Goal: Information Seeking & Learning: Learn about a topic

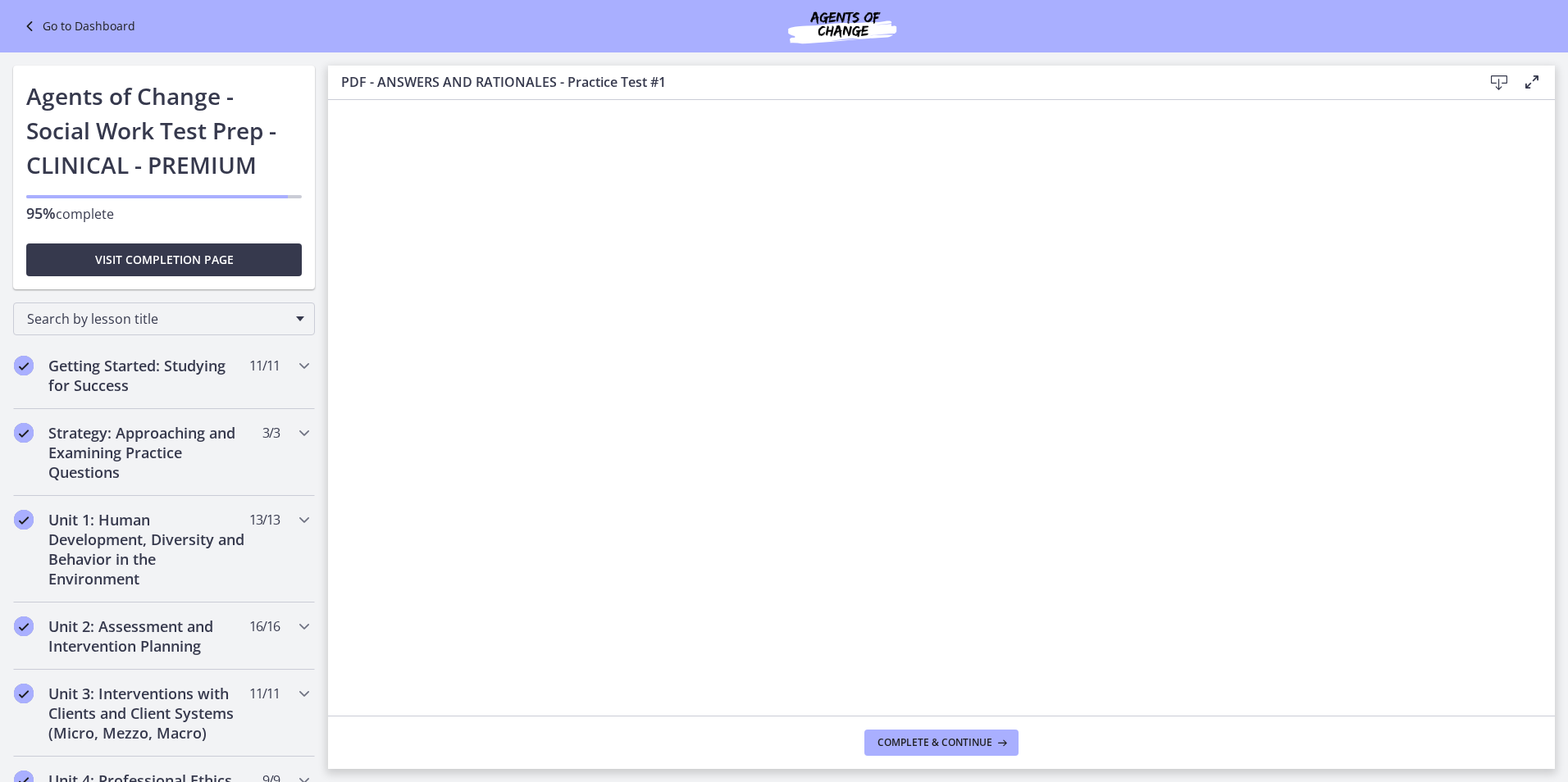
scroll to position [738, 0]
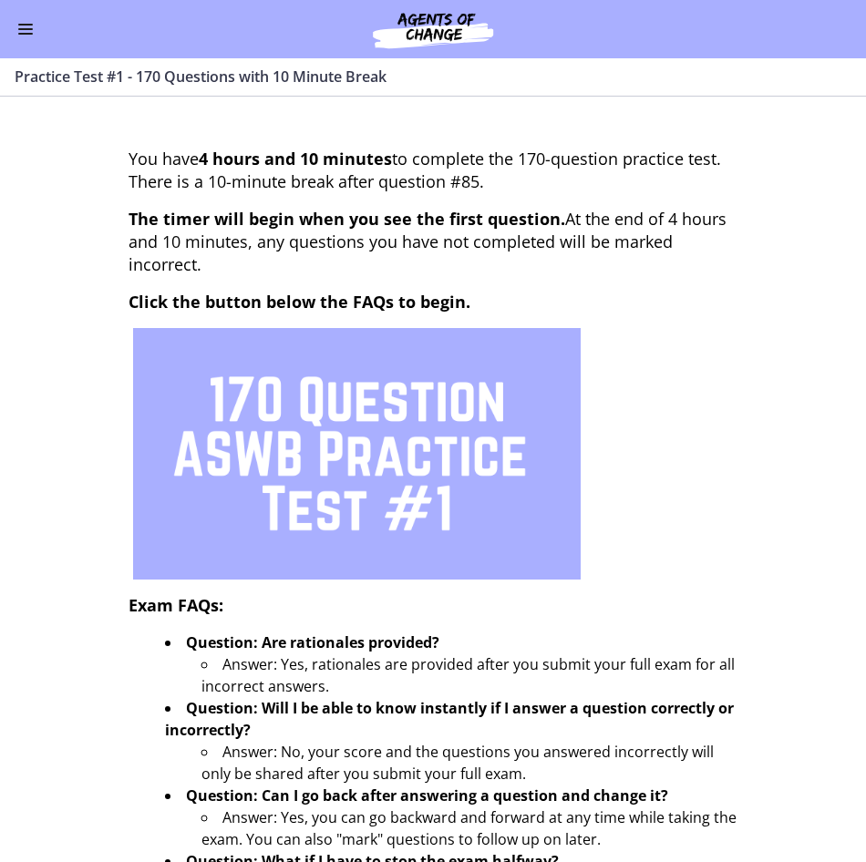
click at [24, 29] on span "Enable menu" at bounding box center [25, 29] width 15 height 2
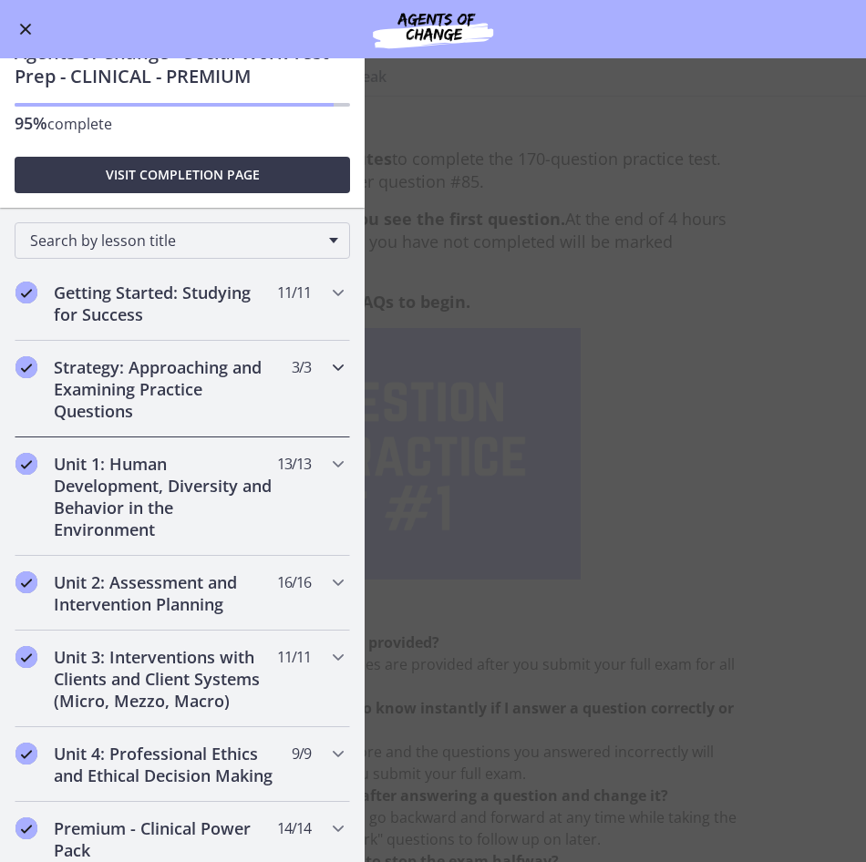
scroll to position [91, 0]
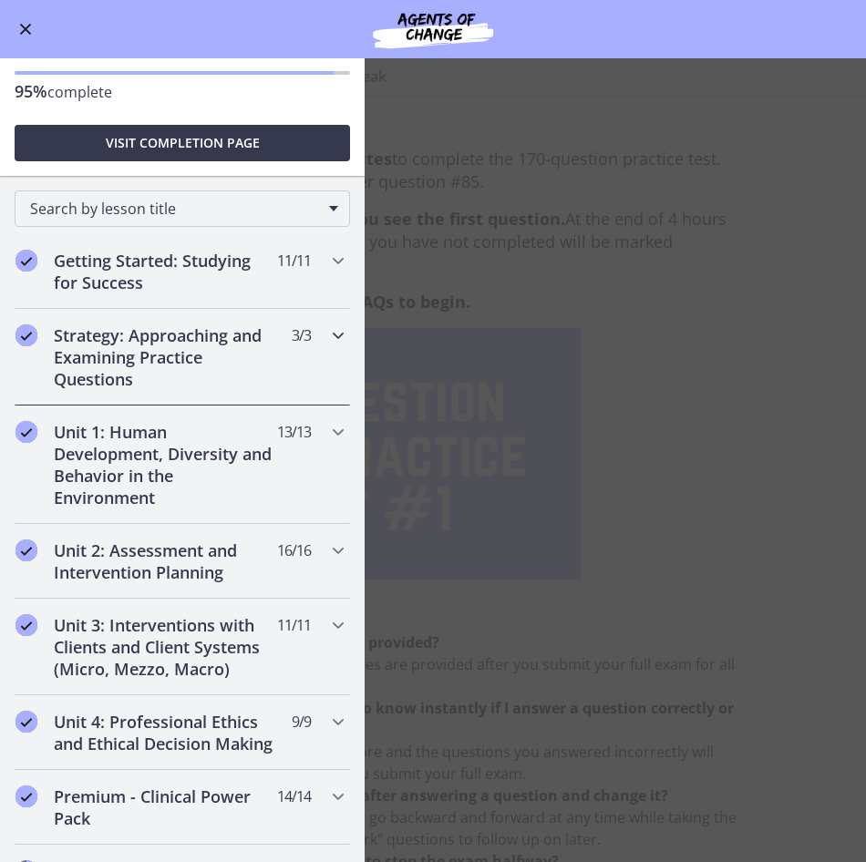
click at [327, 334] on icon "Chapters" at bounding box center [338, 335] width 22 height 22
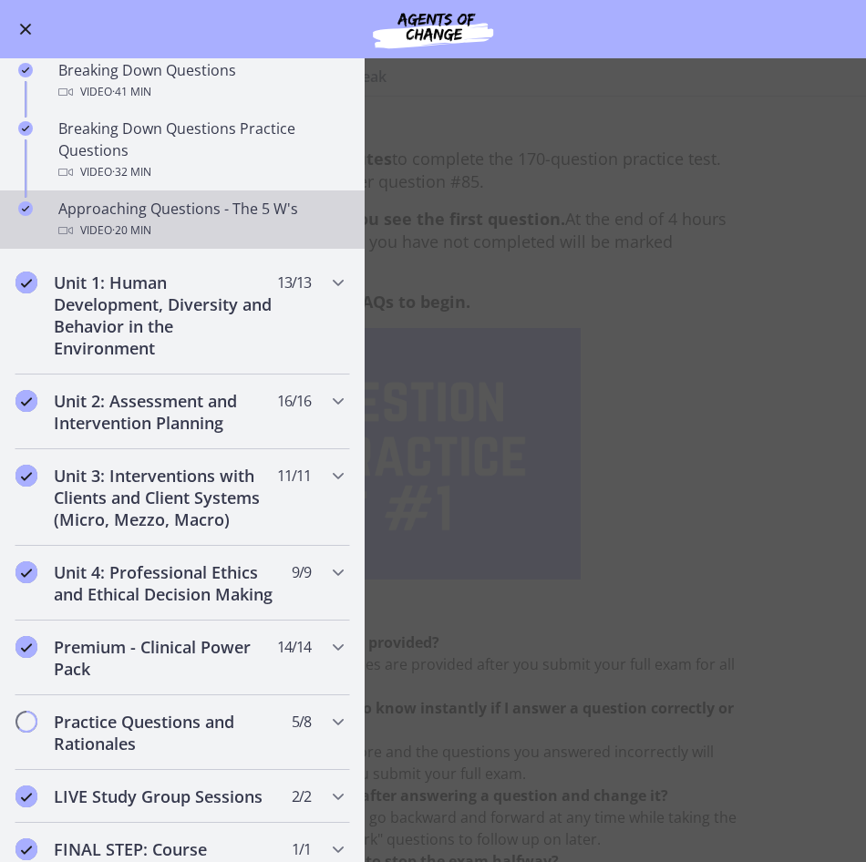
scroll to position [456, 0]
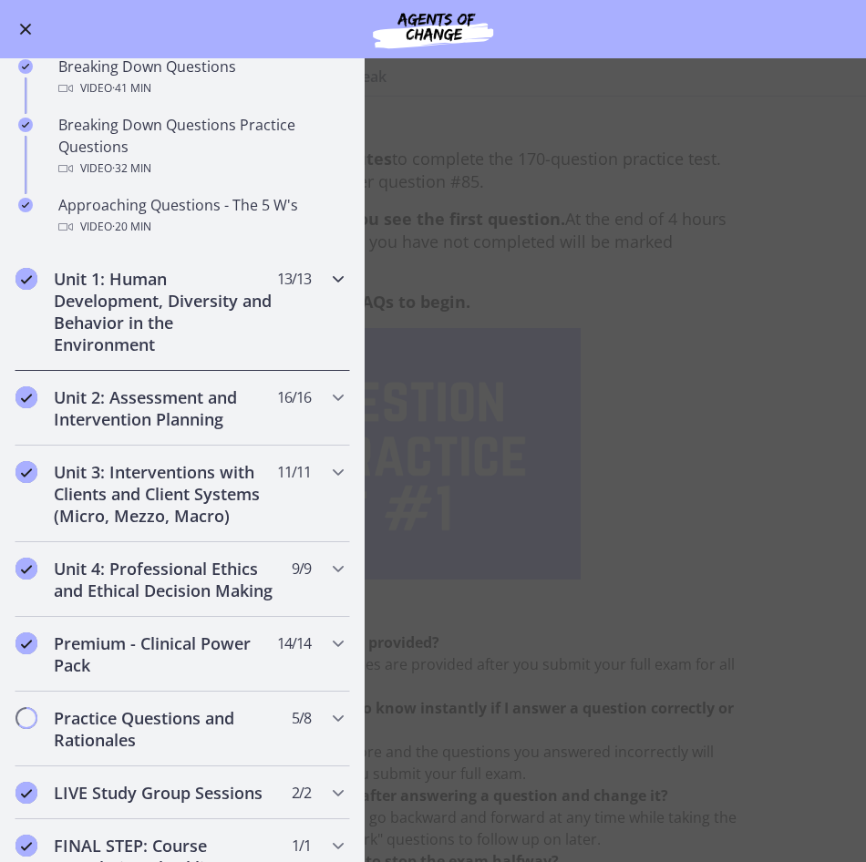
click at [327, 272] on icon "Chapters" at bounding box center [338, 279] width 22 height 22
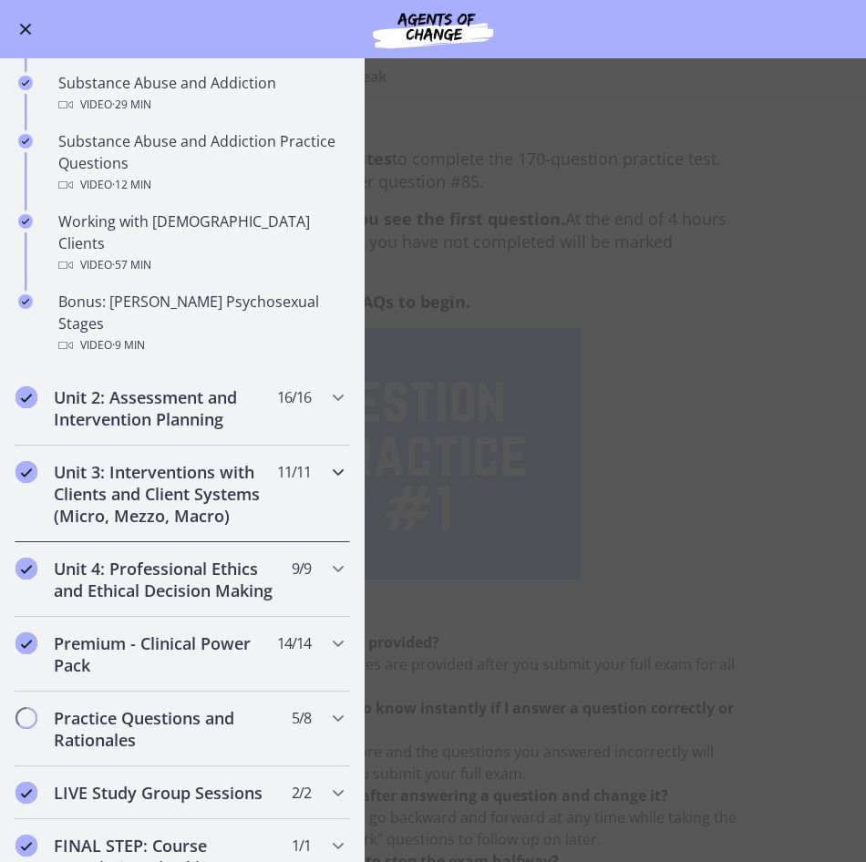
scroll to position [1183, 0]
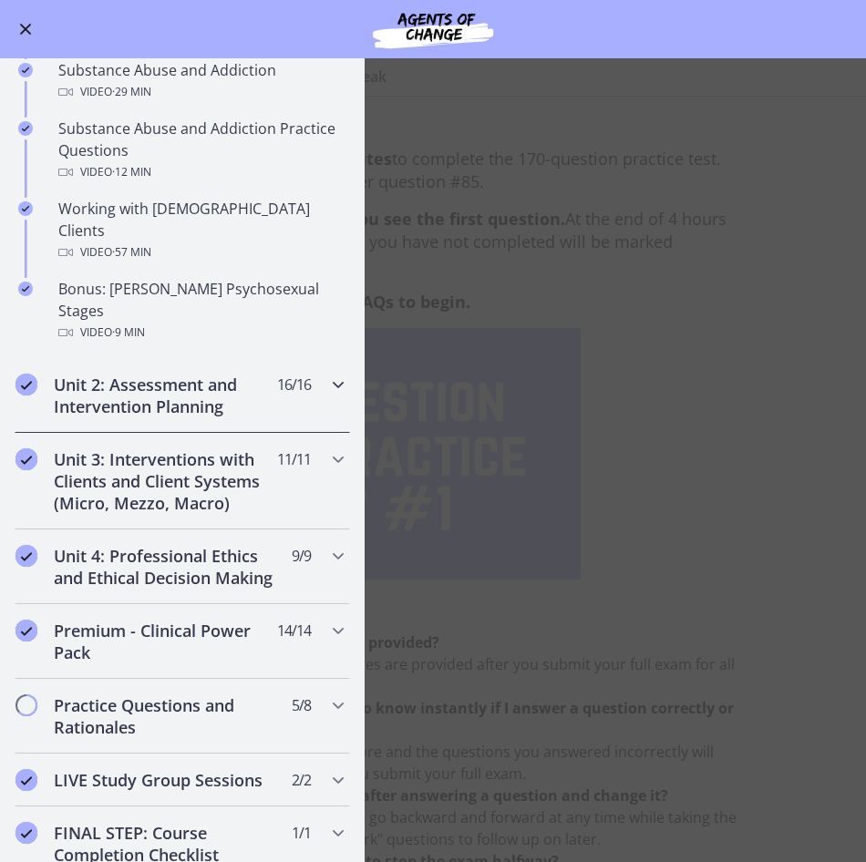
click at [327, 374] on icon "Chapters" at bounding box center [338, 385] width 22 height 22
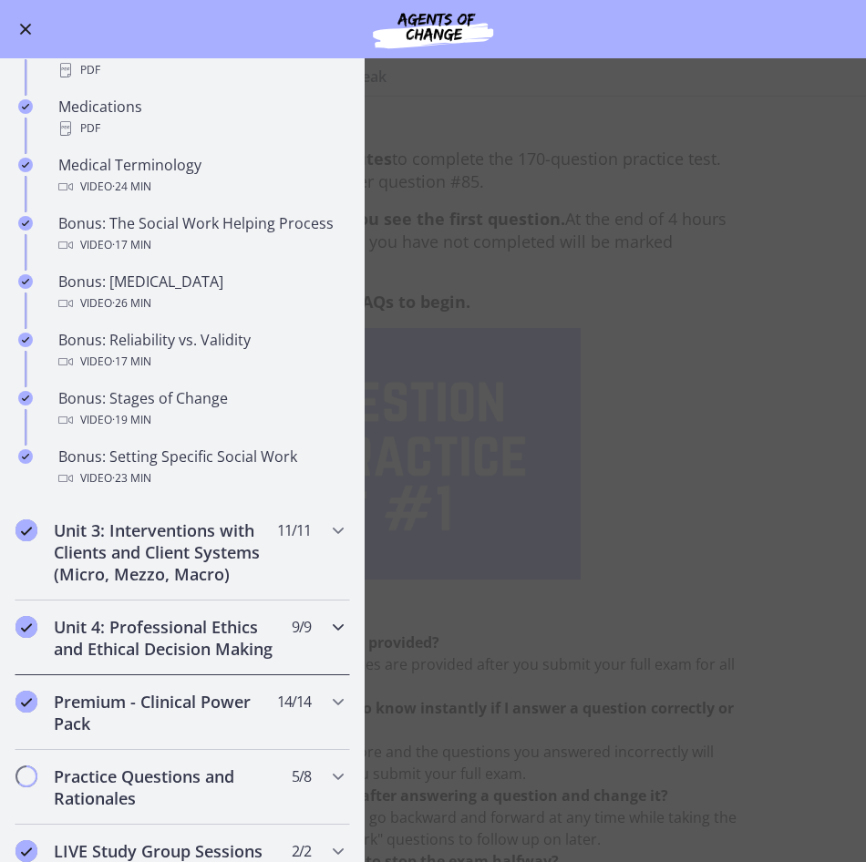
scroll to position [1638, 0]
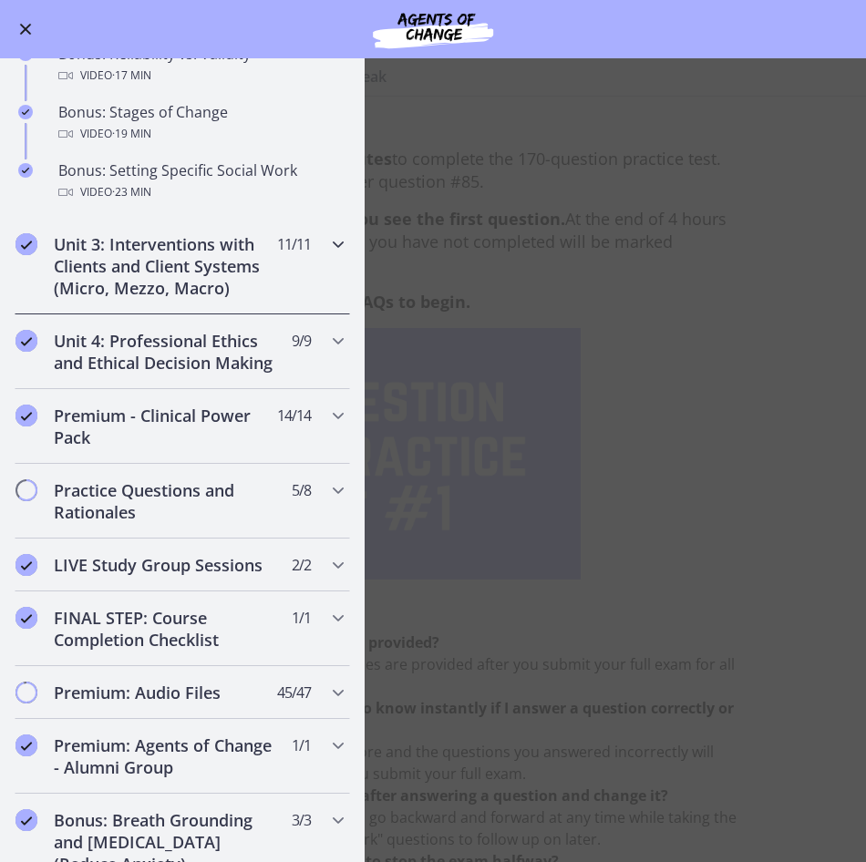
click at [327, 246] on icon "Chapters" at bounding box center [338, 244] width 22 height 22
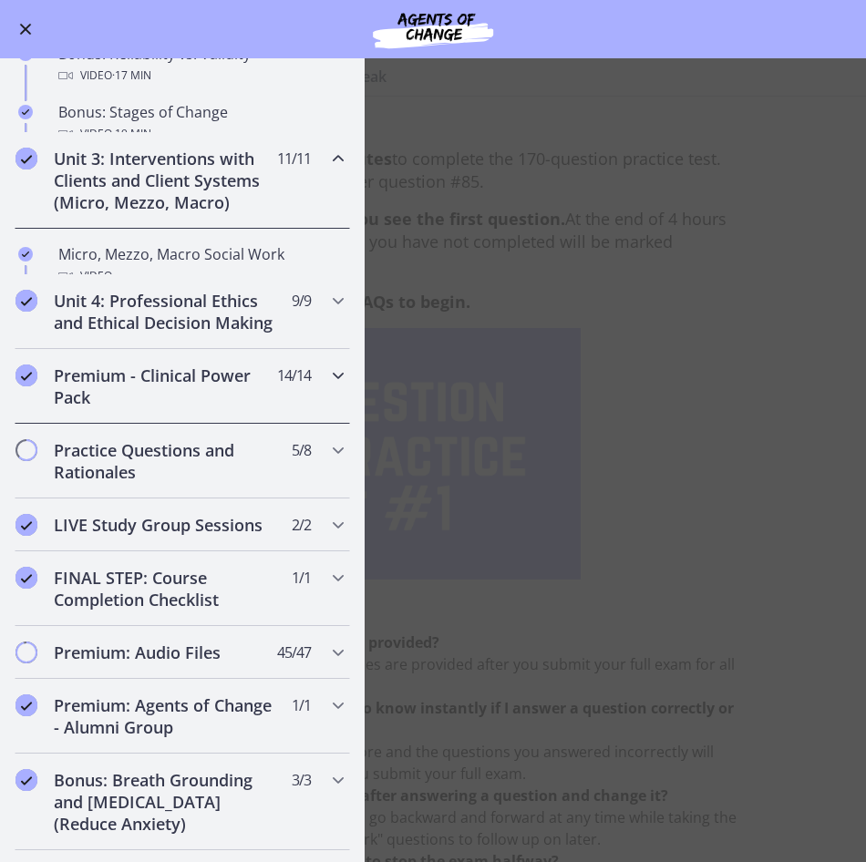
scroll to position [1393, 0]
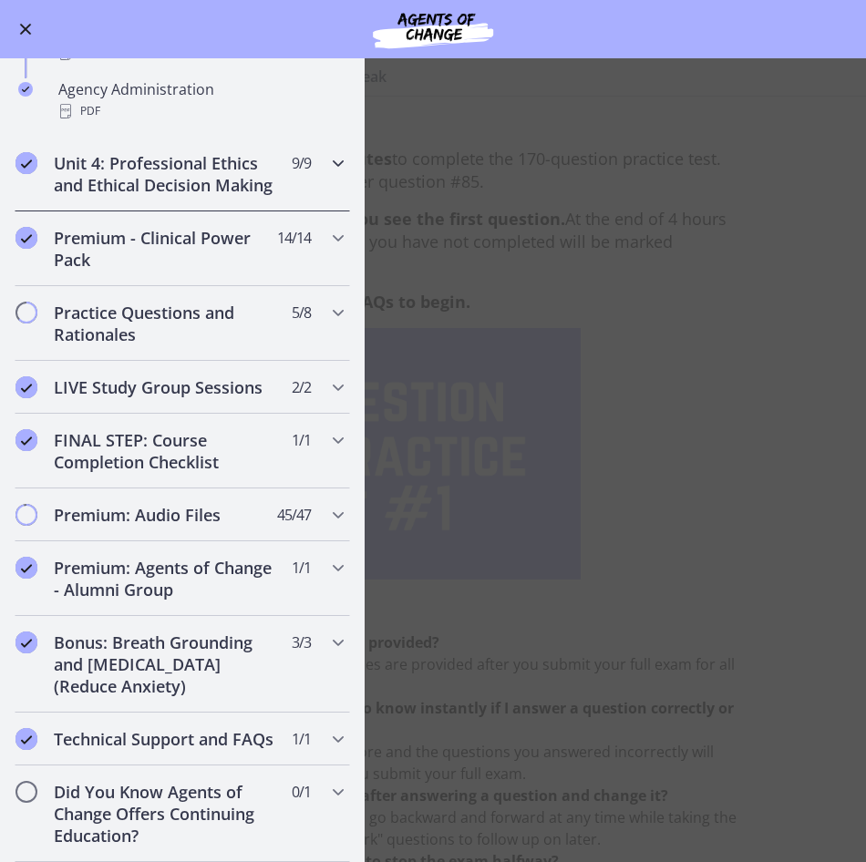
click at [327, 152] on icon "Chapters" at bounding box center [338, 163] width 22 height 22
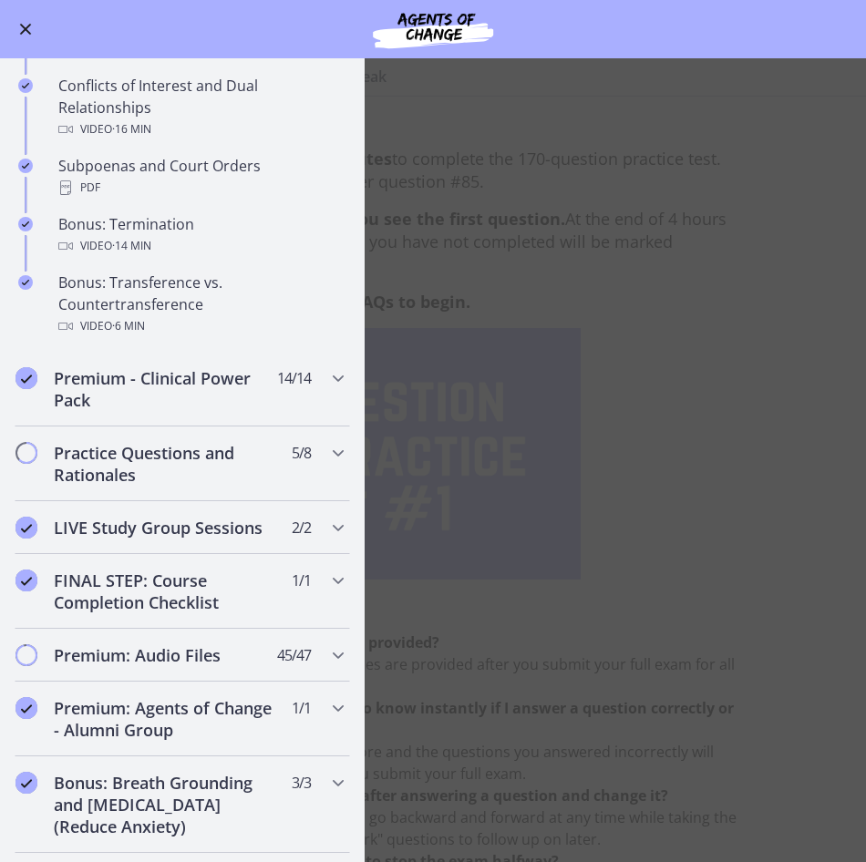
scroll to position [1101, 0]
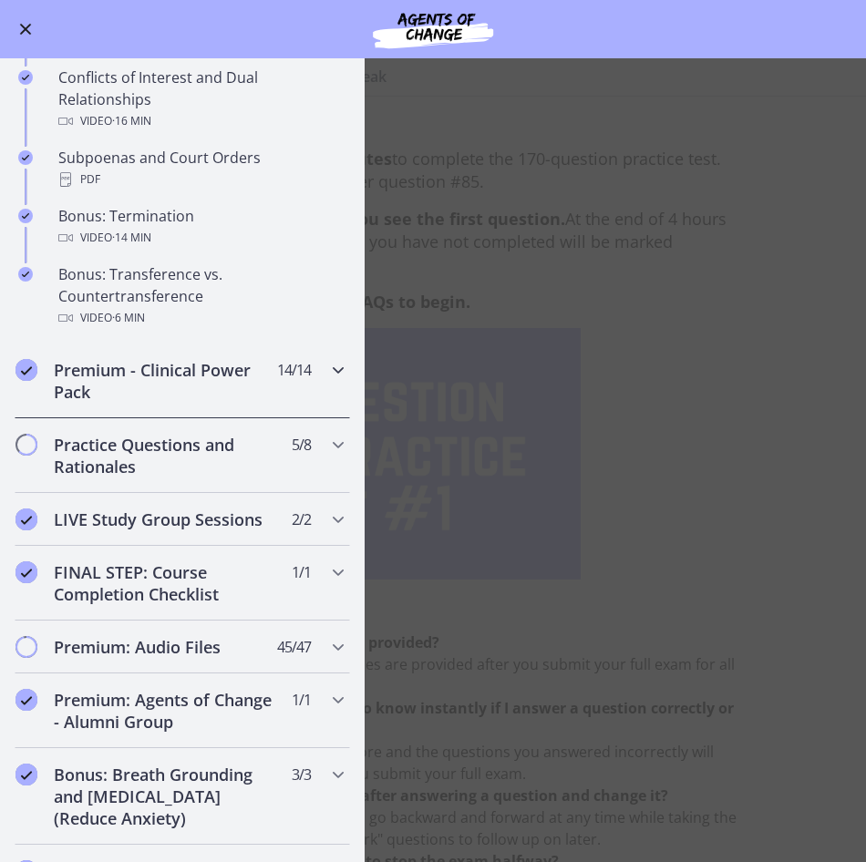
click at [327, 381] on icon "Chapters" at bounding box center [338, 370] width 22 height 22
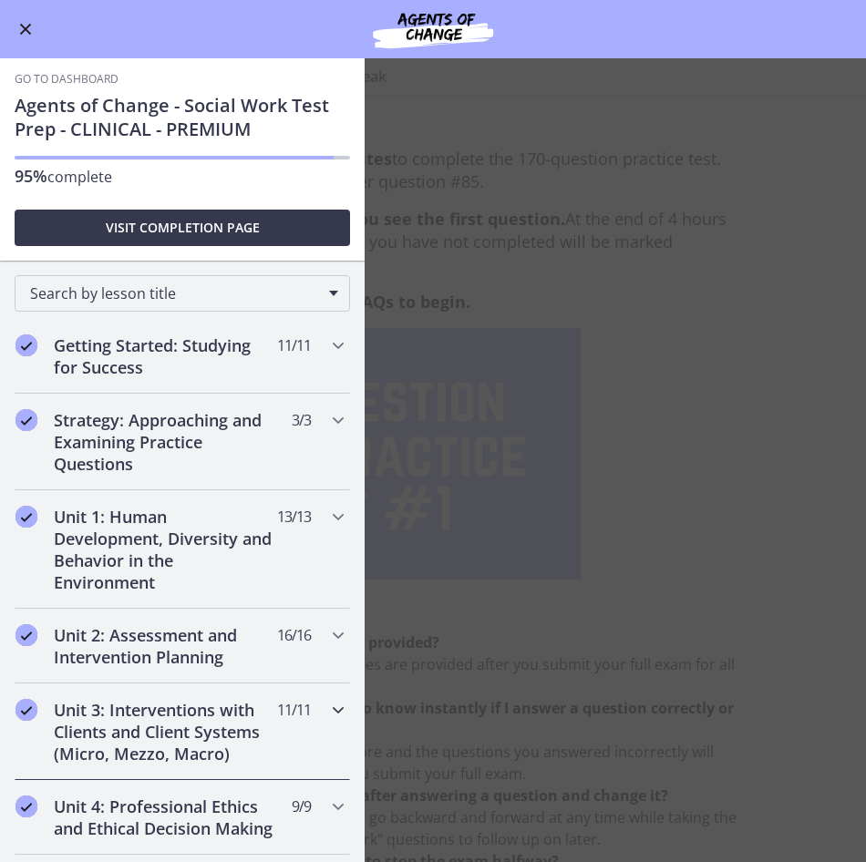
scroll to position [0, 0]
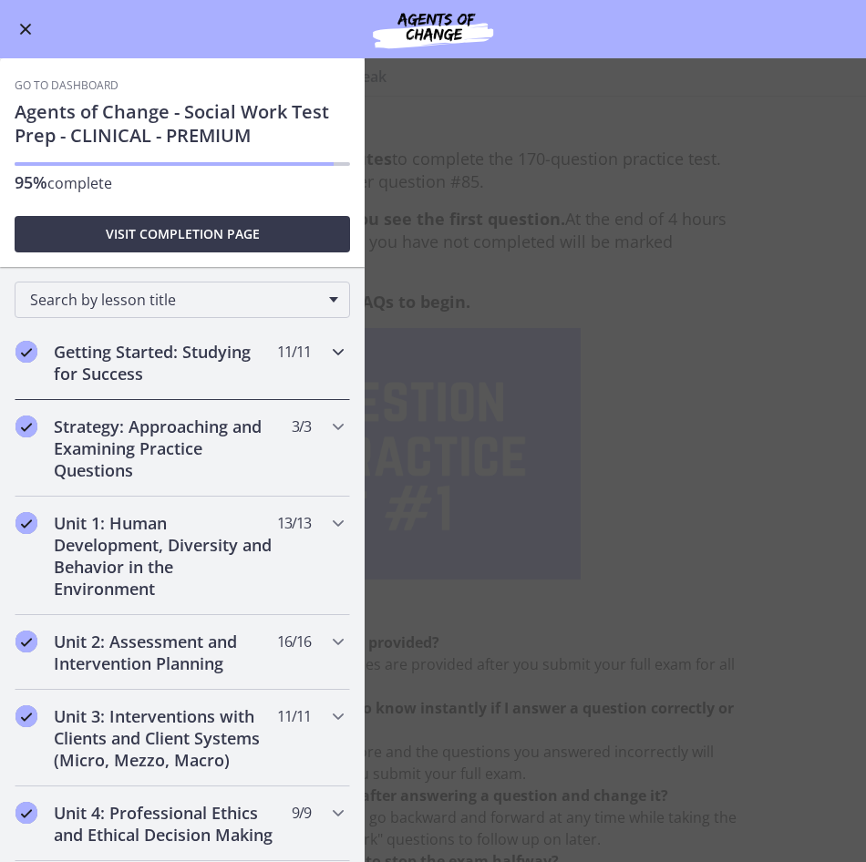
click at [327, 351] on icon "Chapters" at bounding box center [338, 352] width 22 height 22
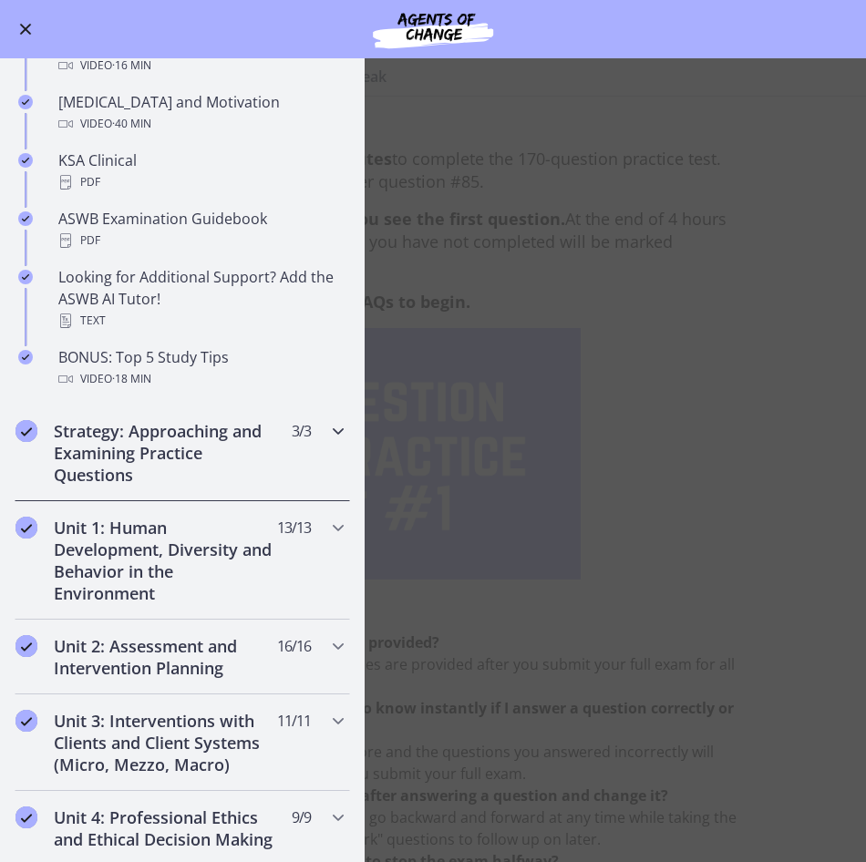
scroll to position [729, 0]
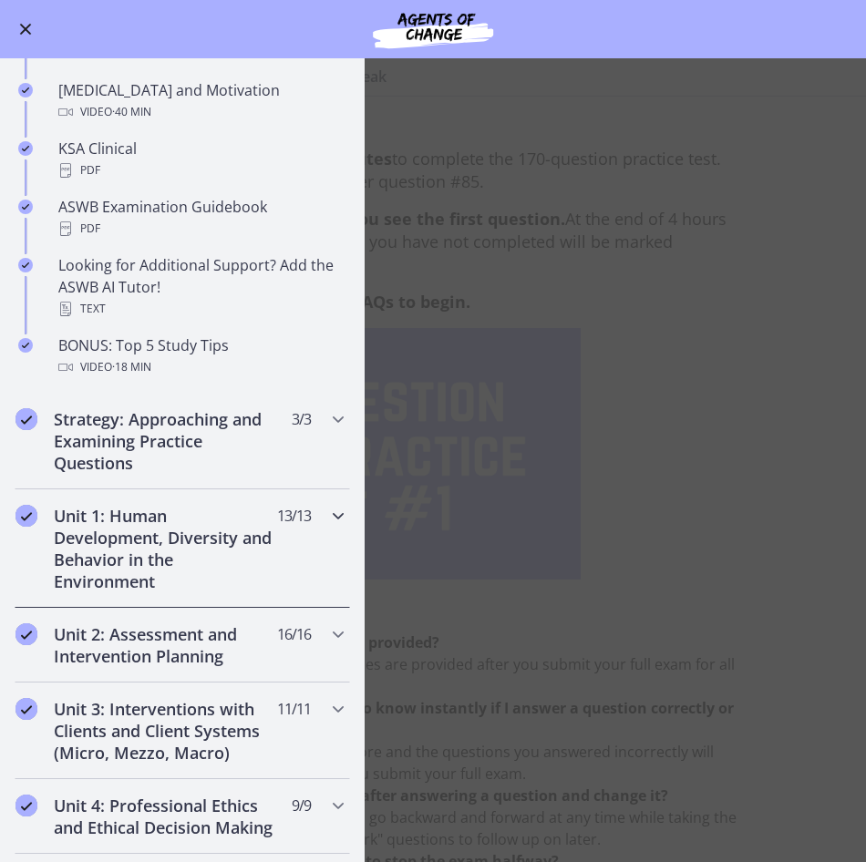
click at [327, 514] on icon "Chapters" at bounding box center [338, 516] width 22 height 22
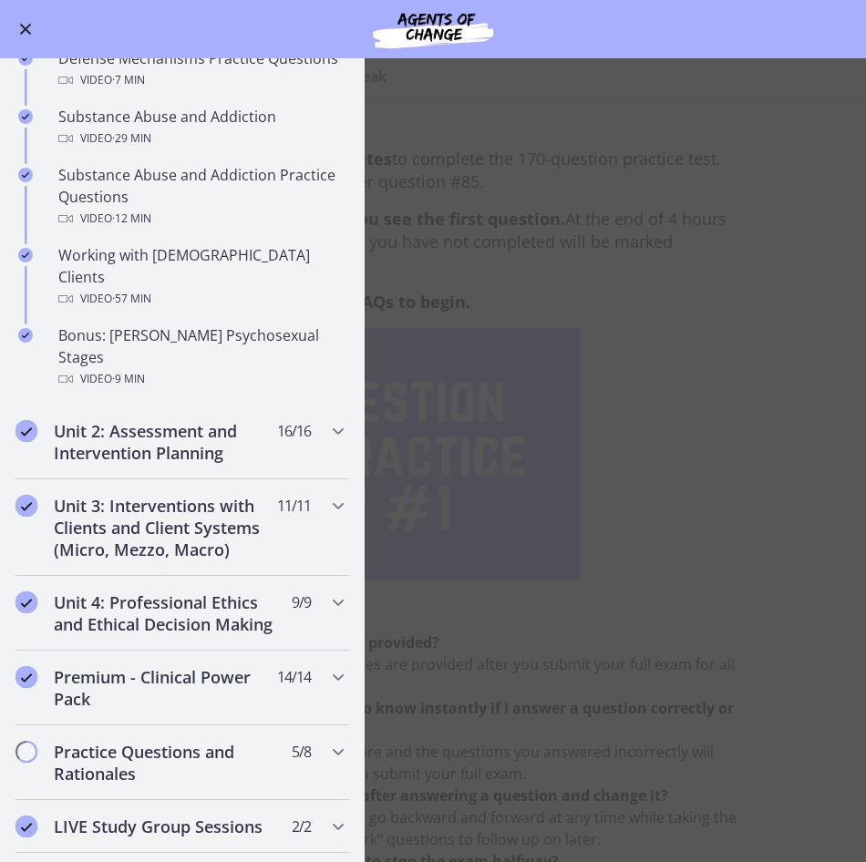
scroll to position [1185, 0]
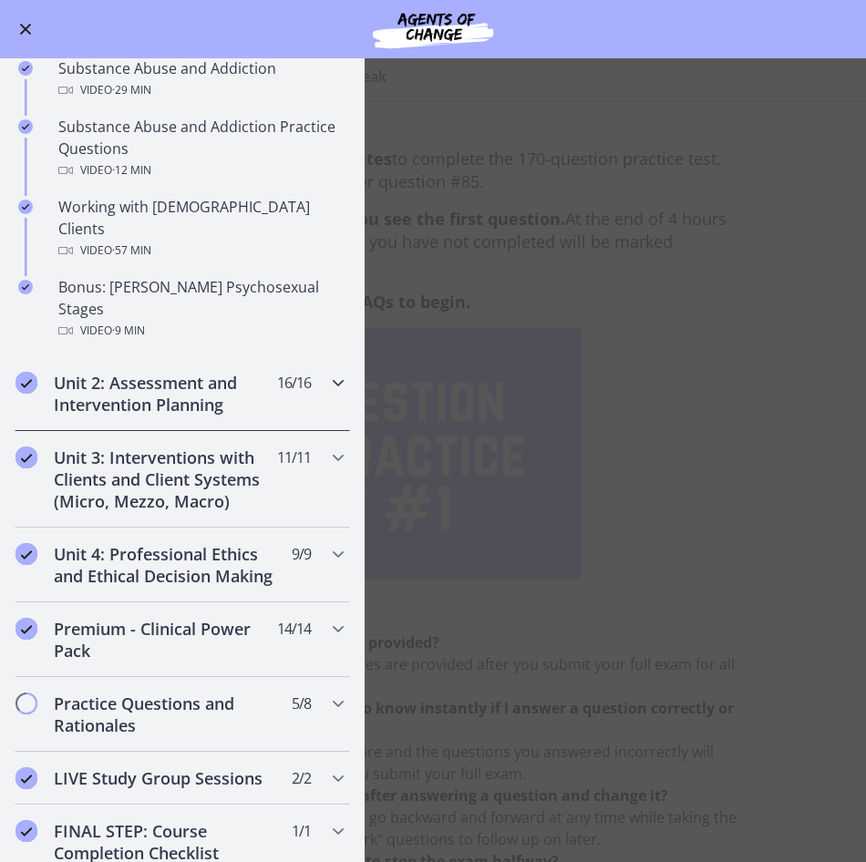
click at [327, 372] on icon "Chapters" at bounding box center [338, 383] width 22 height 22
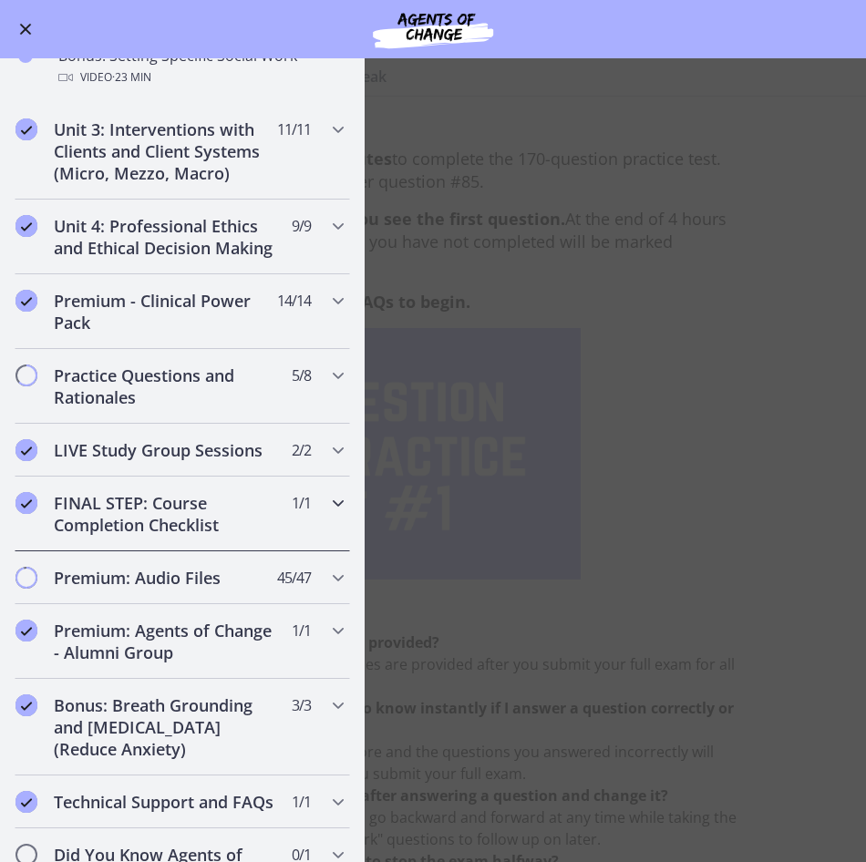
scroll to position [1587, 0]
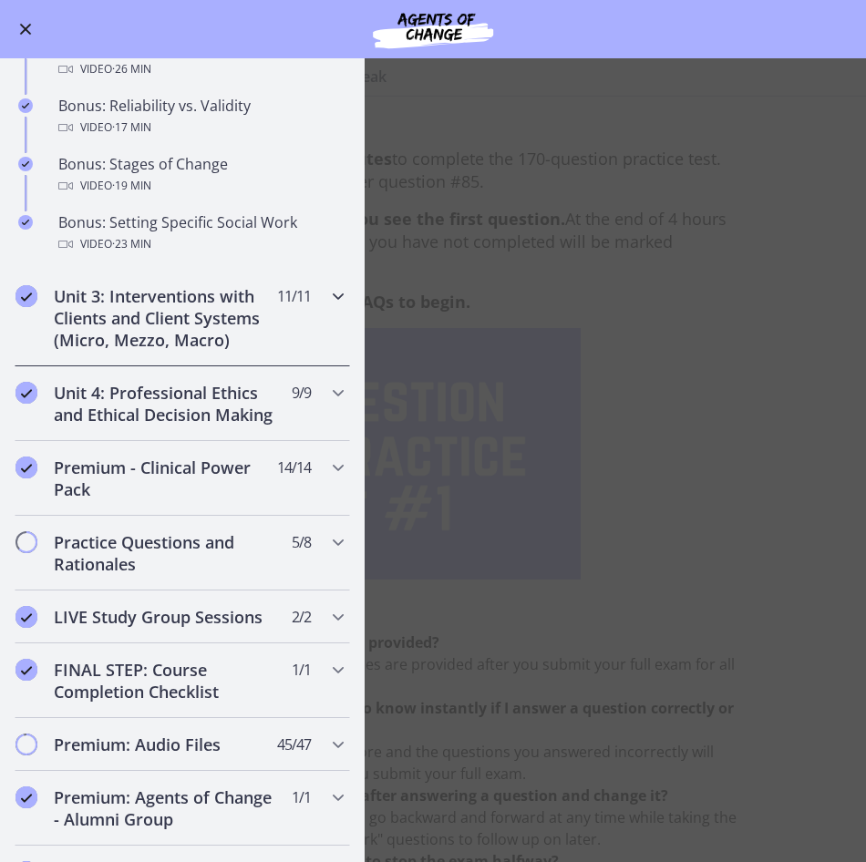
click at [327, 296] on icon "Chapters" at bounding box center [338, 296] width 22 height 22
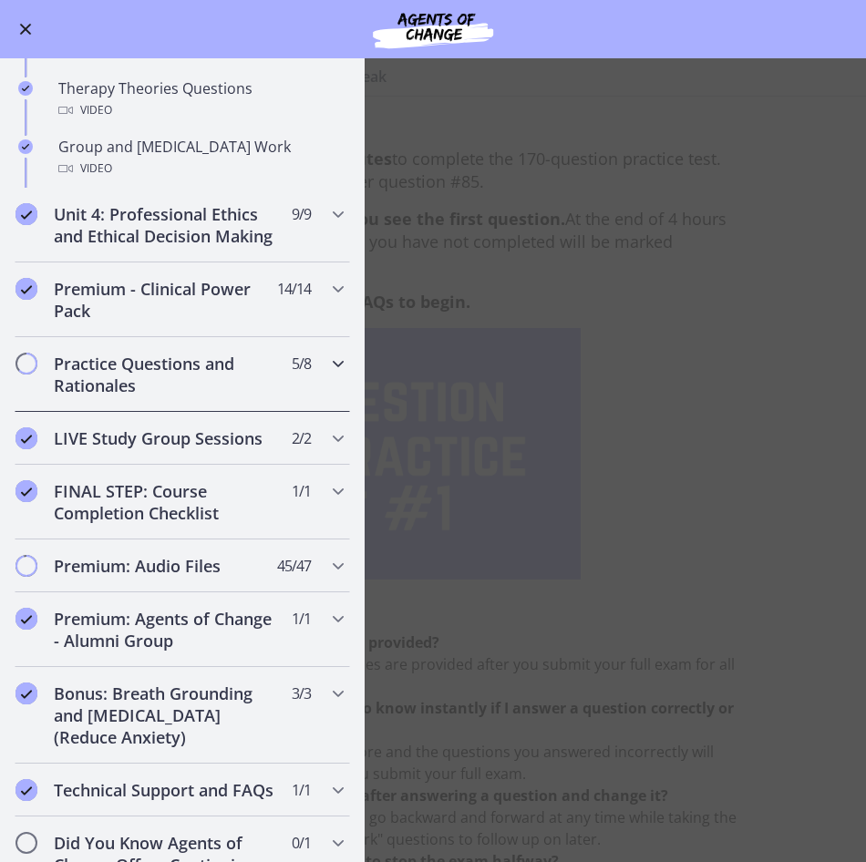
scroll to position [1393, 0]
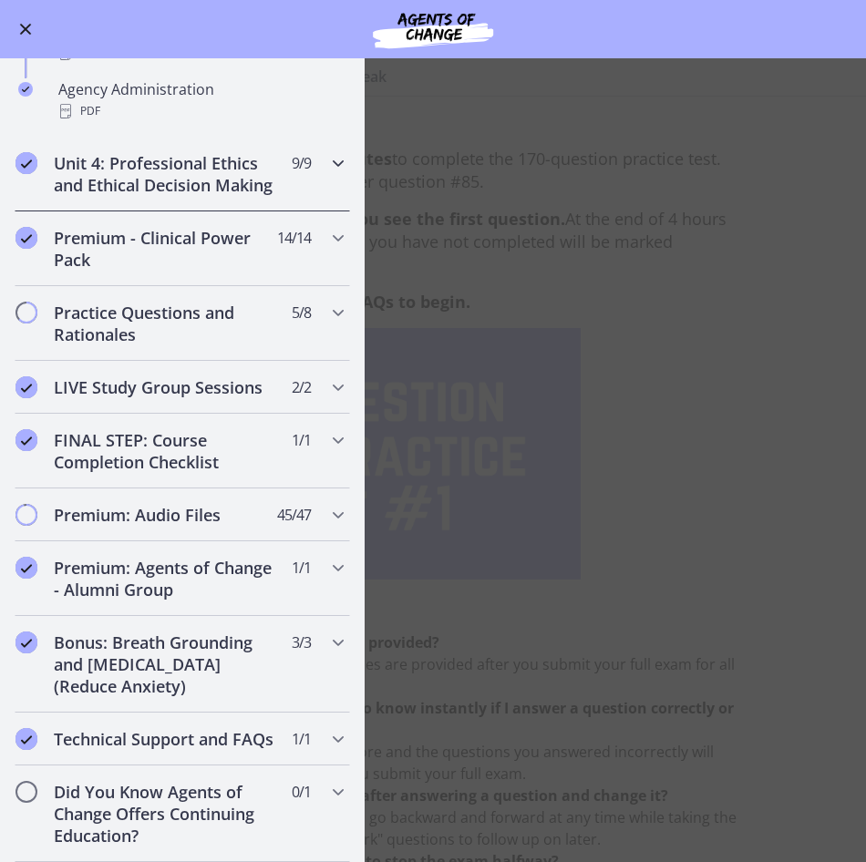
click at [327, 152] on icon "Chapters" at bounding box center [338, 163] width 22 height 22
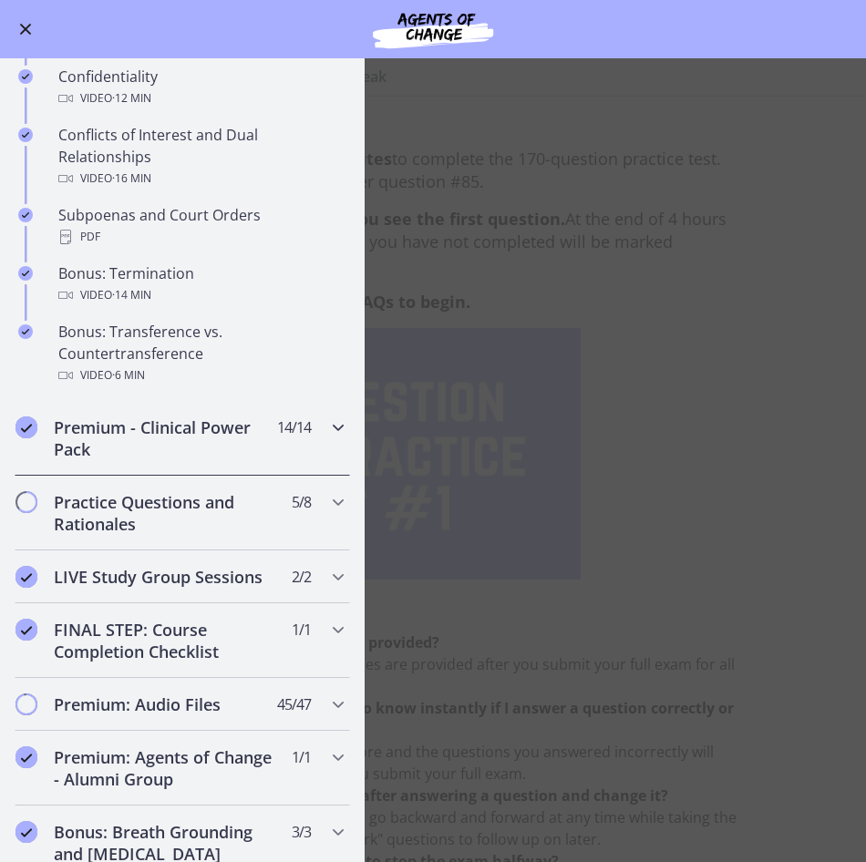
scroll to position [1045, 0]
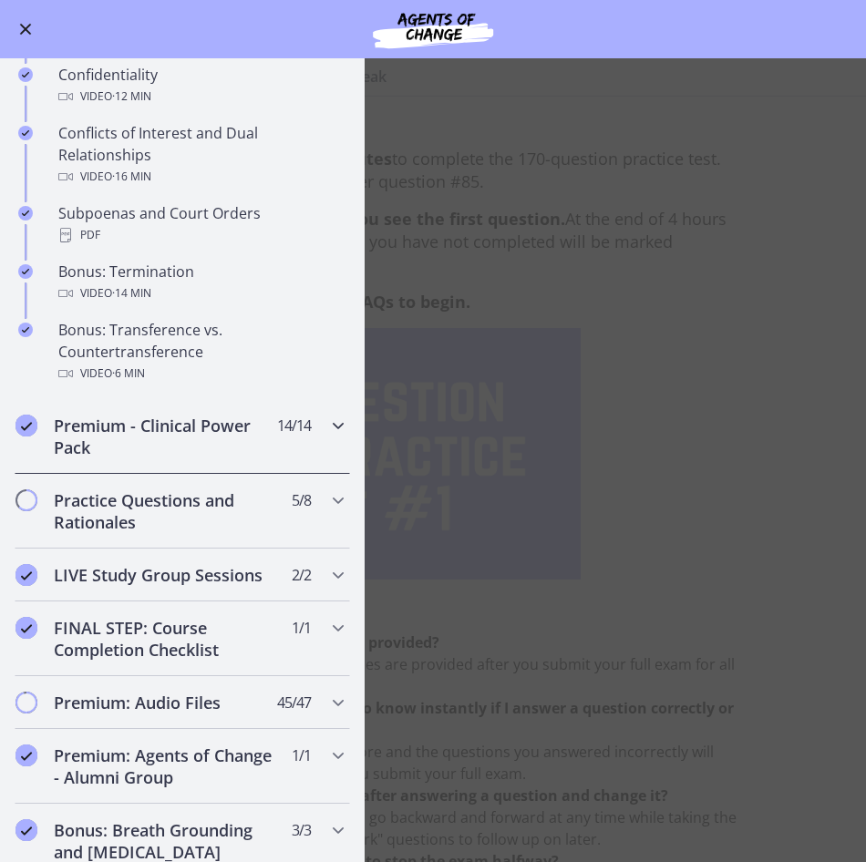
click at [327, 437] on icon "Chapters" at bounding box center [338, 426] width 22 height 22
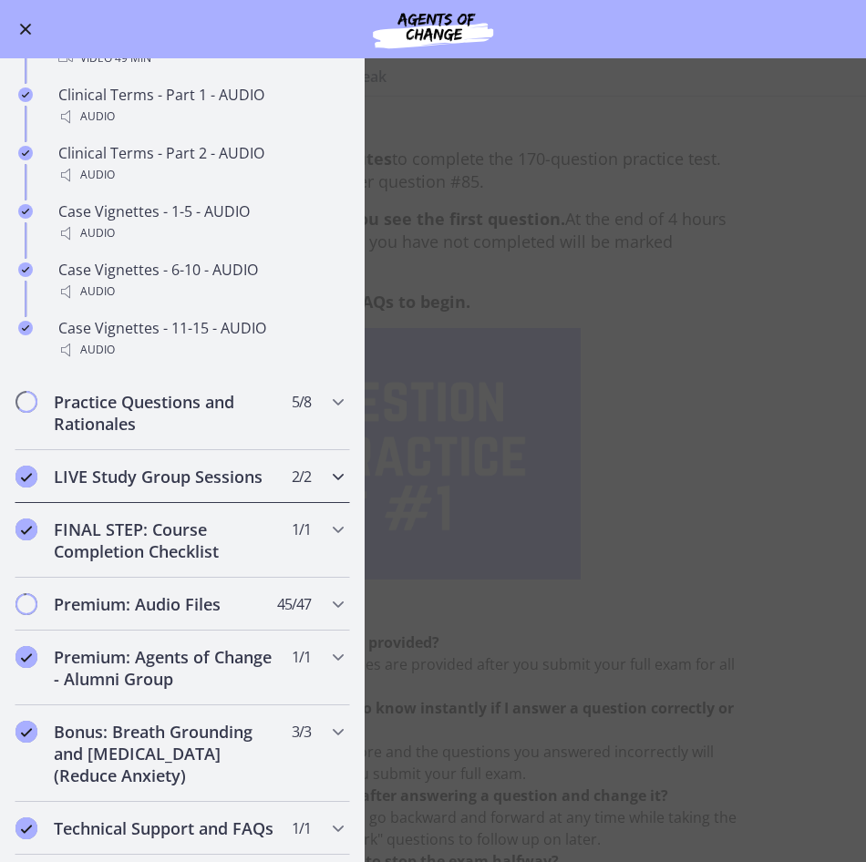
scroll to position [1501, 0]
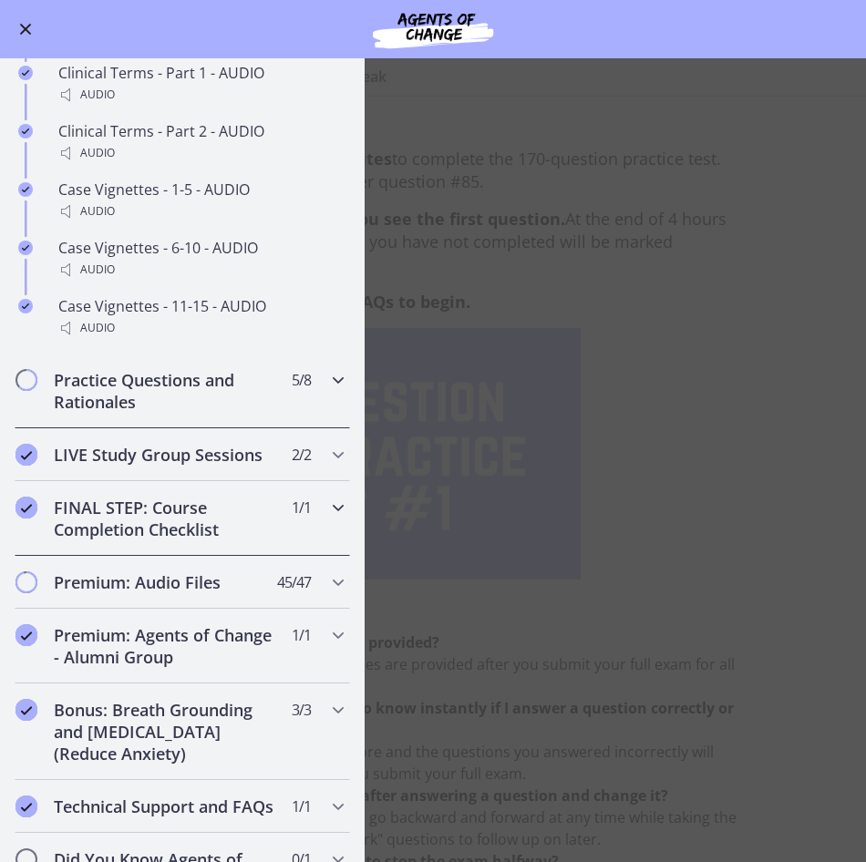
click at [327, 391] on icon "Chapters" at bounding box center [338, 380] width 22 height 22
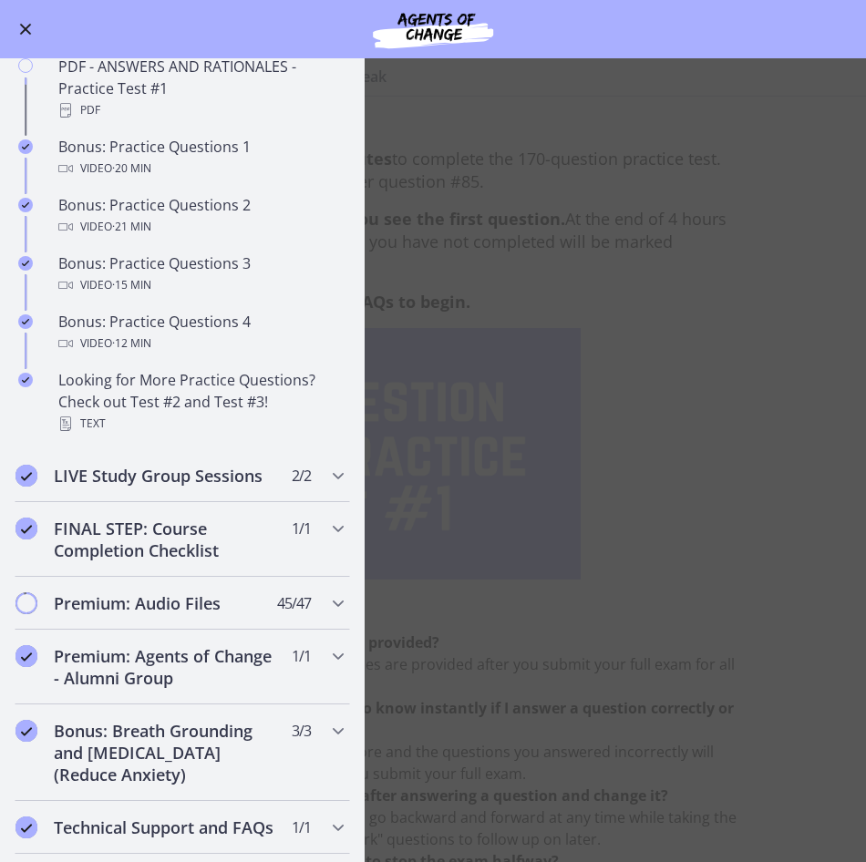
scroll to position [1115, 0]
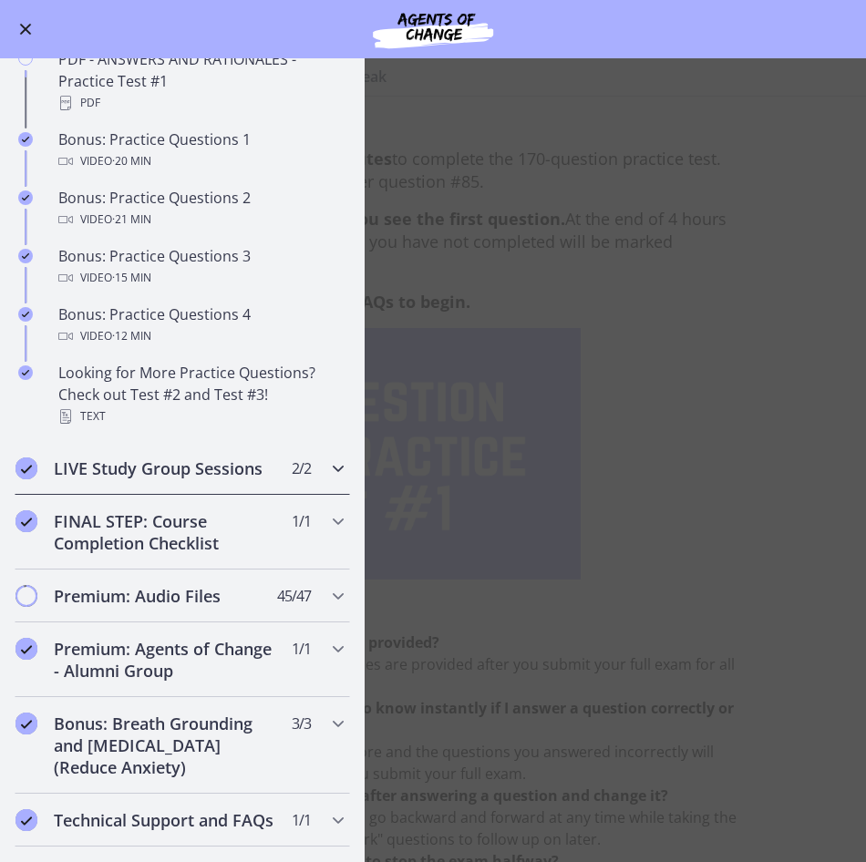
click at [329, 479] on icon "Chapters" at bounding box center [338, 468] width 22 height 22
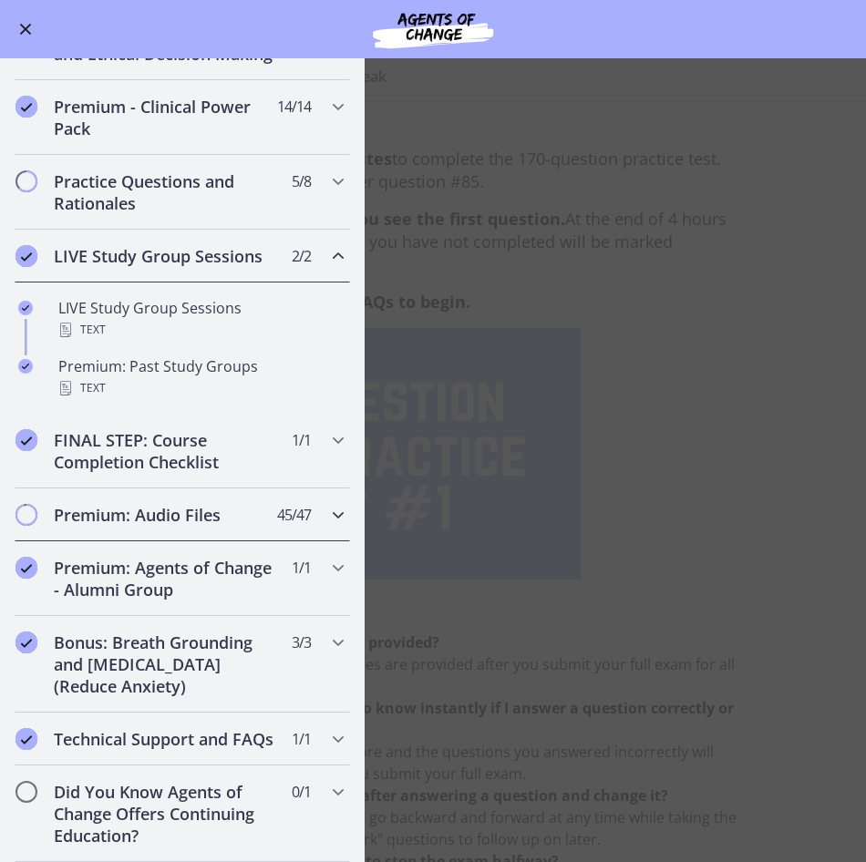
scroll to position [825, 0]
click at [327, 557] on icon "Chapters" at bounding box center [338, 568] width 22 height 22
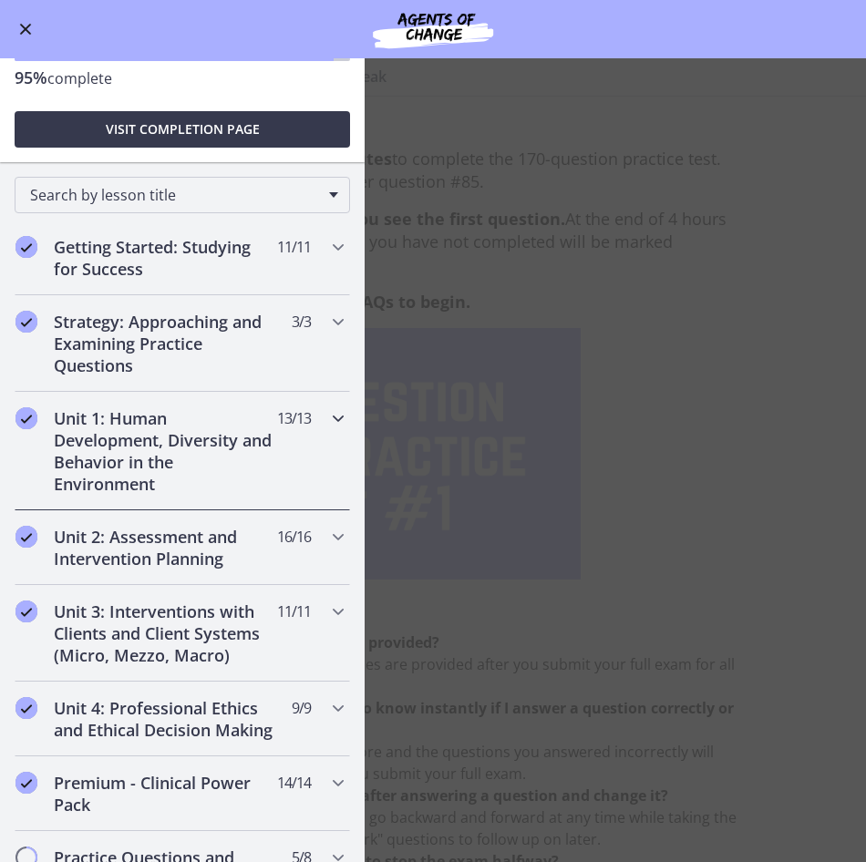
scroll to position [0, 0]
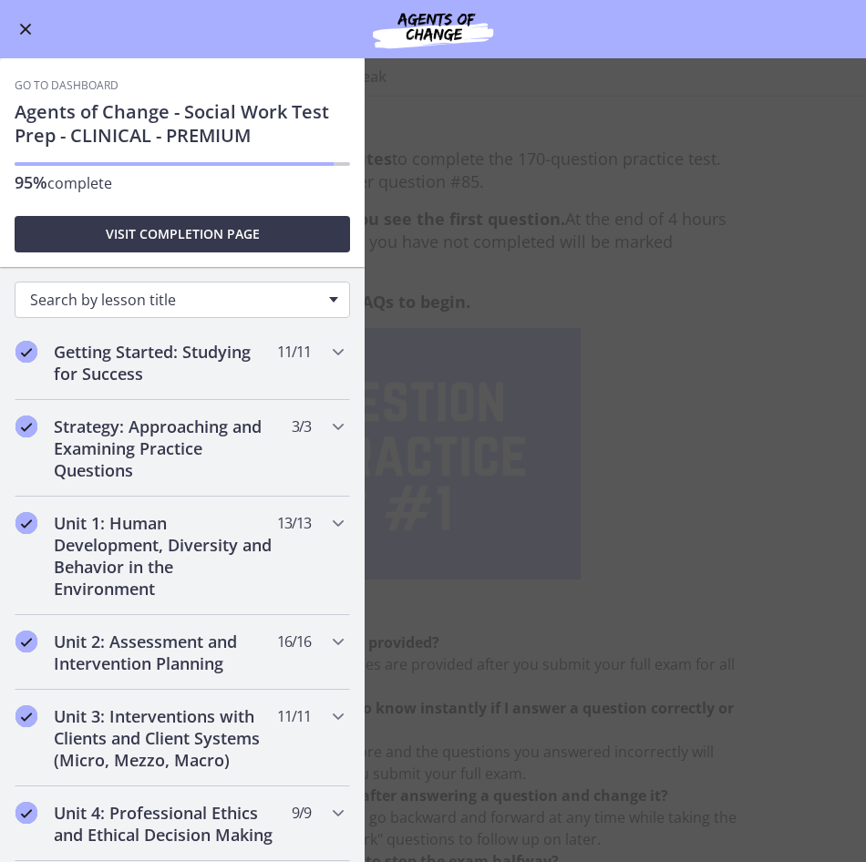
click at [183, 299] on span "Search by lesson title" at bounding box center [175, 300] width 290 height 20
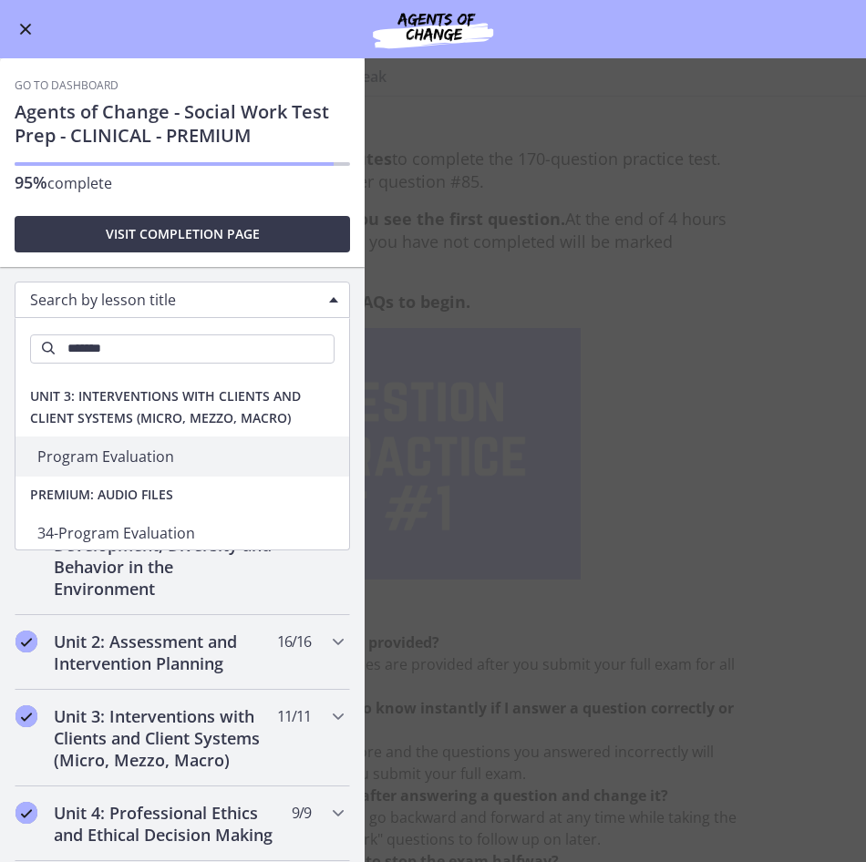
type input "*******"
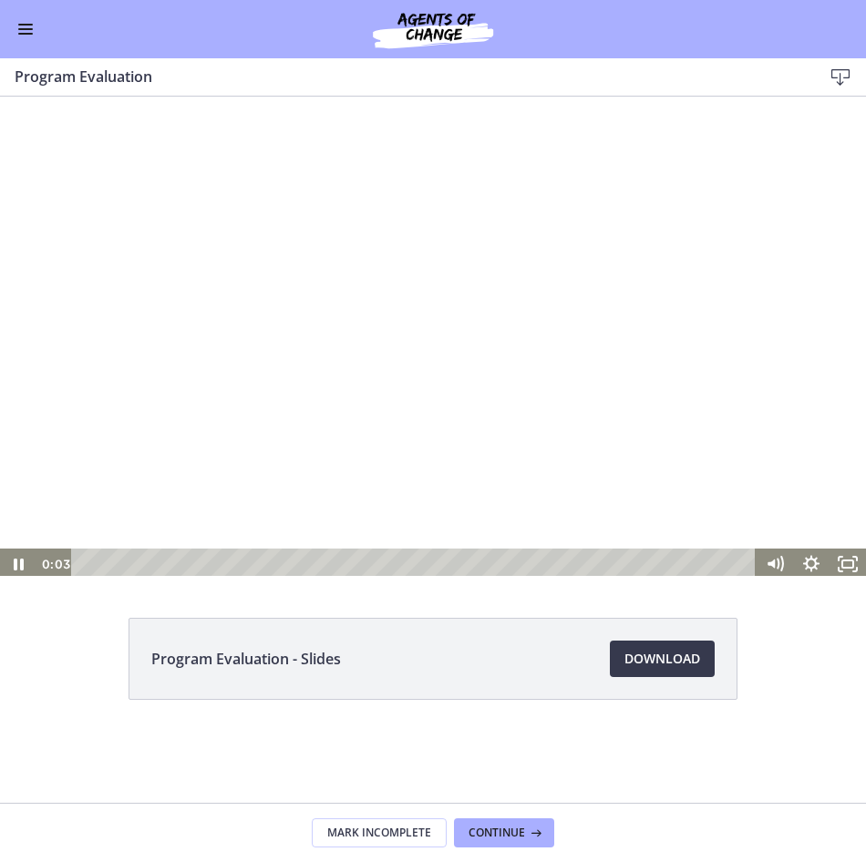
click at [429, 301] on div at bounding box center [433, 336] width 866 height 487
click at [389, 255] on div at bounding box center [433, 336] width 866 height 487
click at [393, 277] on div at bounding box center [433, 336] width 866 height 487
drag, startPoint x: 601, startPoint y: 161, endPoint x: 570, endPoint y: 186, distance: 39.6
click at [598, 163] on div at bounding box center [433, 336] width 866 height 487
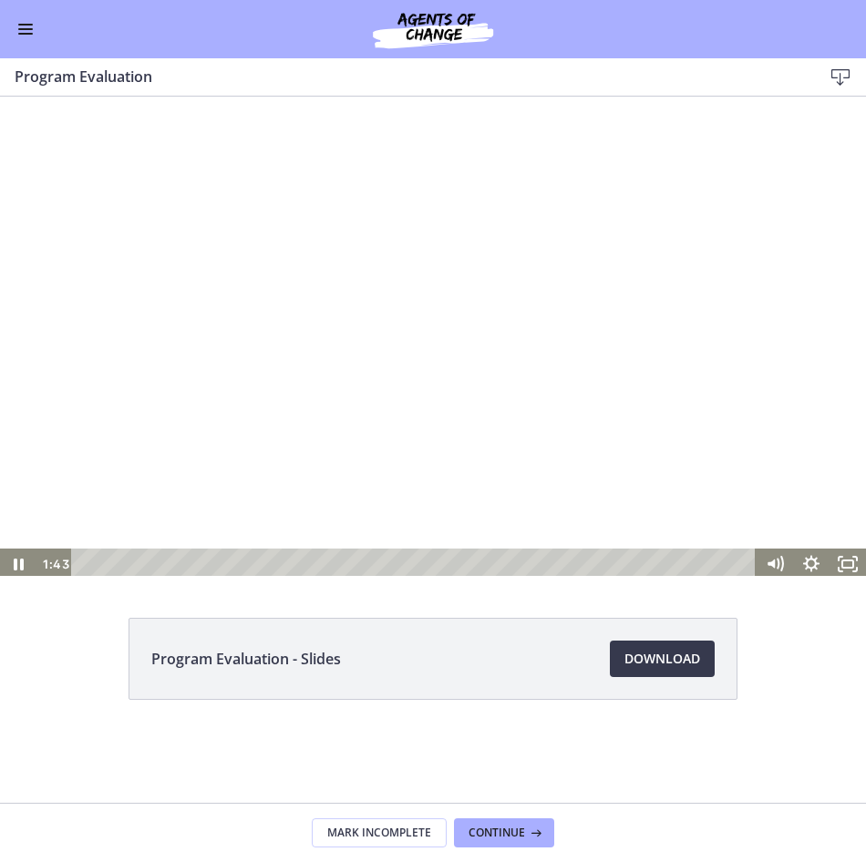
click at [320, 362] on div at bounding box center [433, 336] width 866 height 487
